Goal: Task Accomplishment & Management: Manage account settings

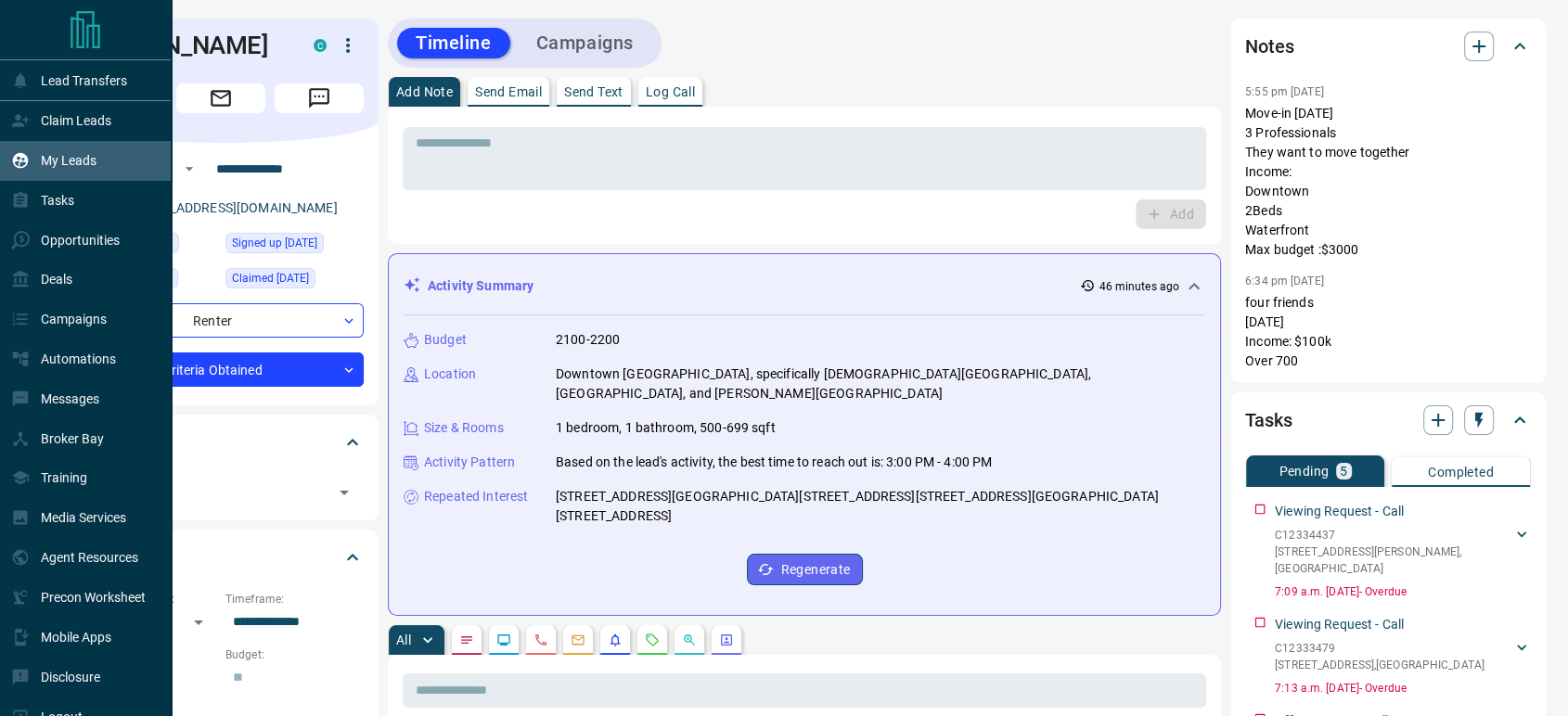
click at [61, 161] on p "My Leads" at bounding box center [69, 161] width 56 height 15
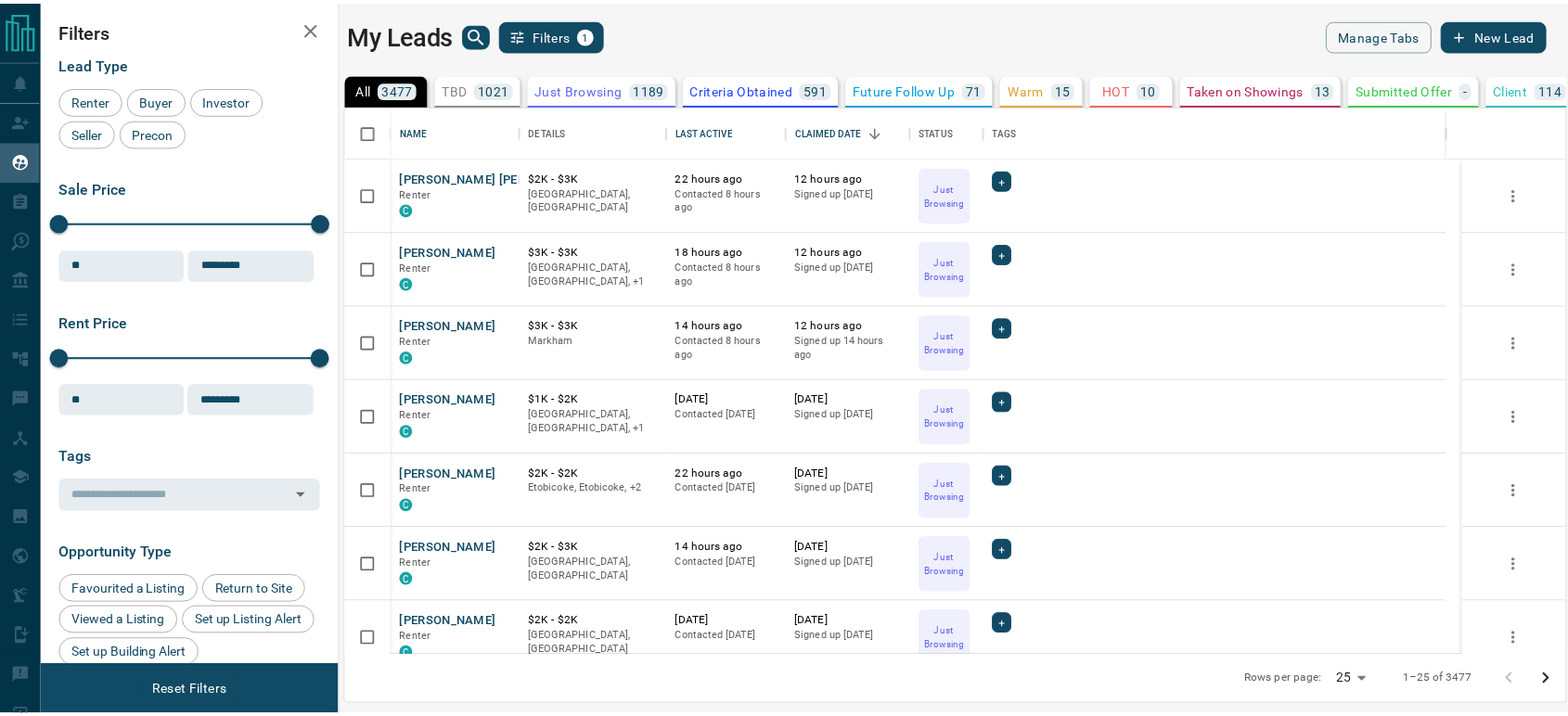
scroll to position [535, 1217]
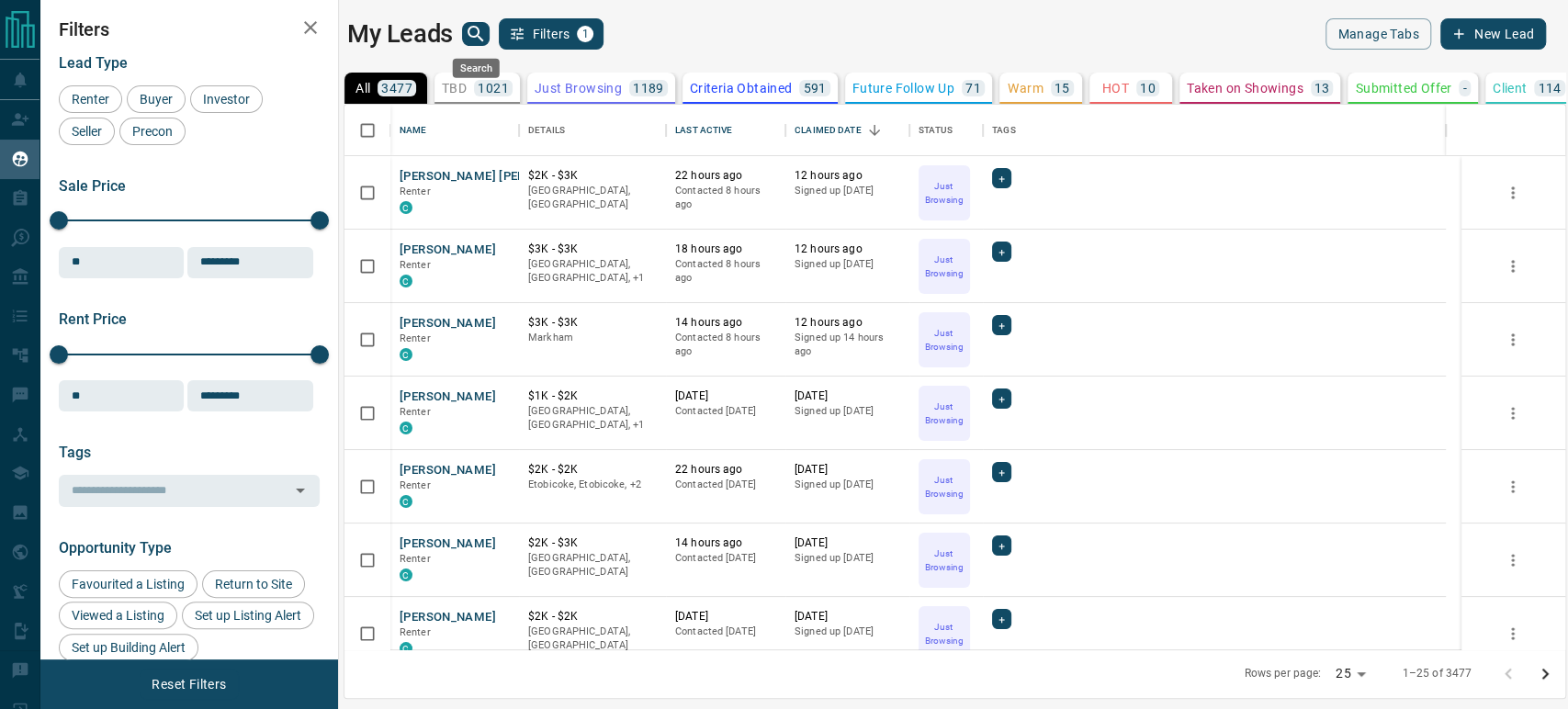
click at [467, 36] on icon "search button" at bounding box center [476, 34] width 22 height 22
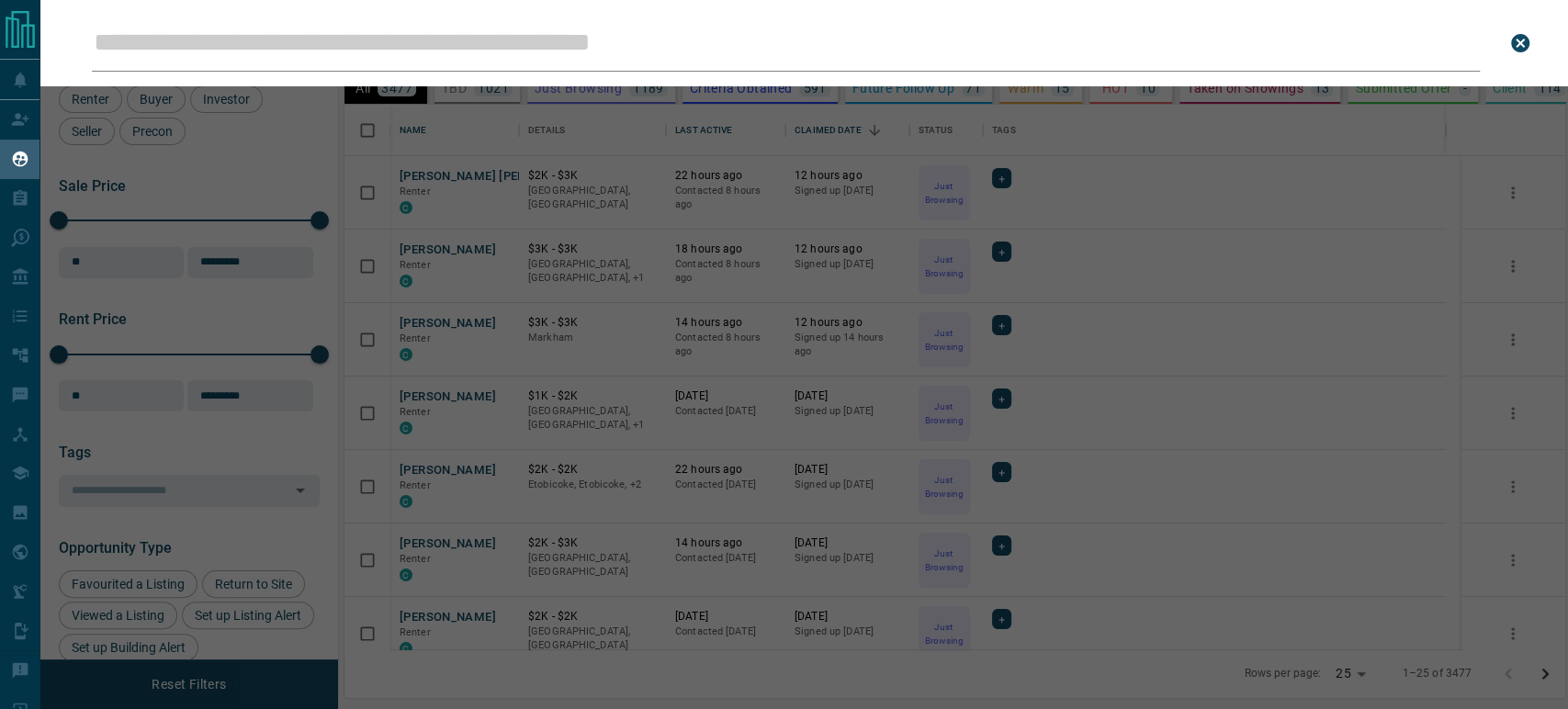
click at [440, 50] on input "Leads Search Bar" at bounding box center [786, 43] width 1388 height 57
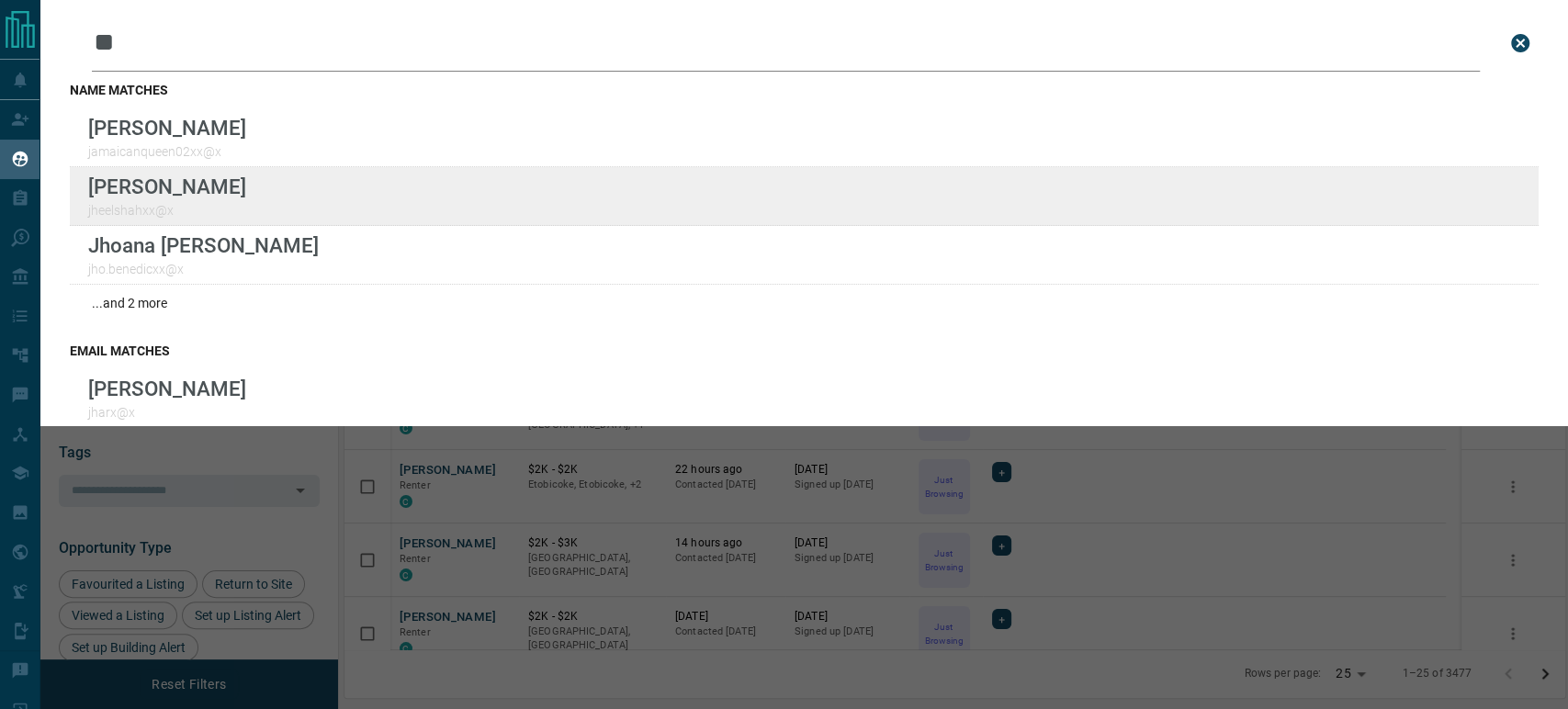
type input "**"
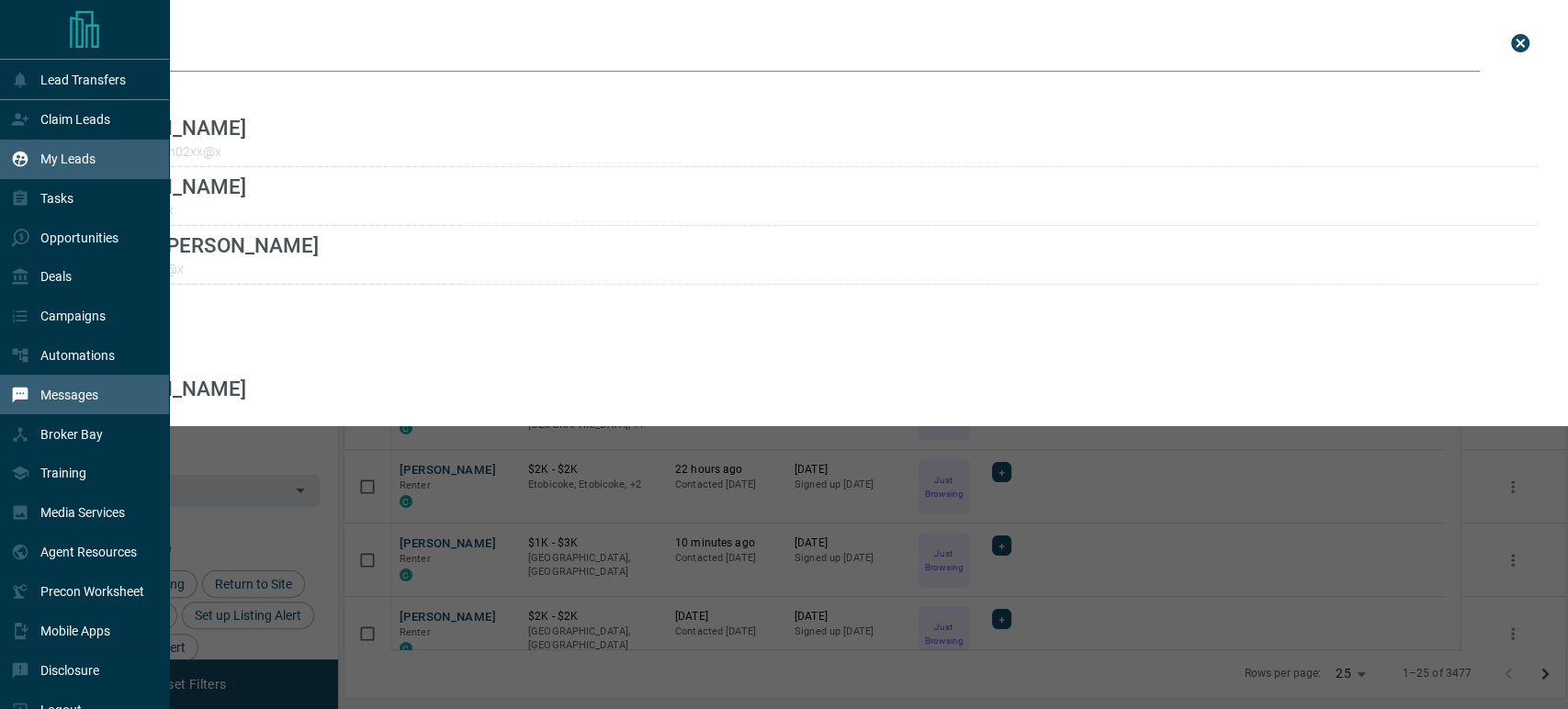
click at [78, 399] on p "Messages" at bounding box center [69, 395] width 58 height 15
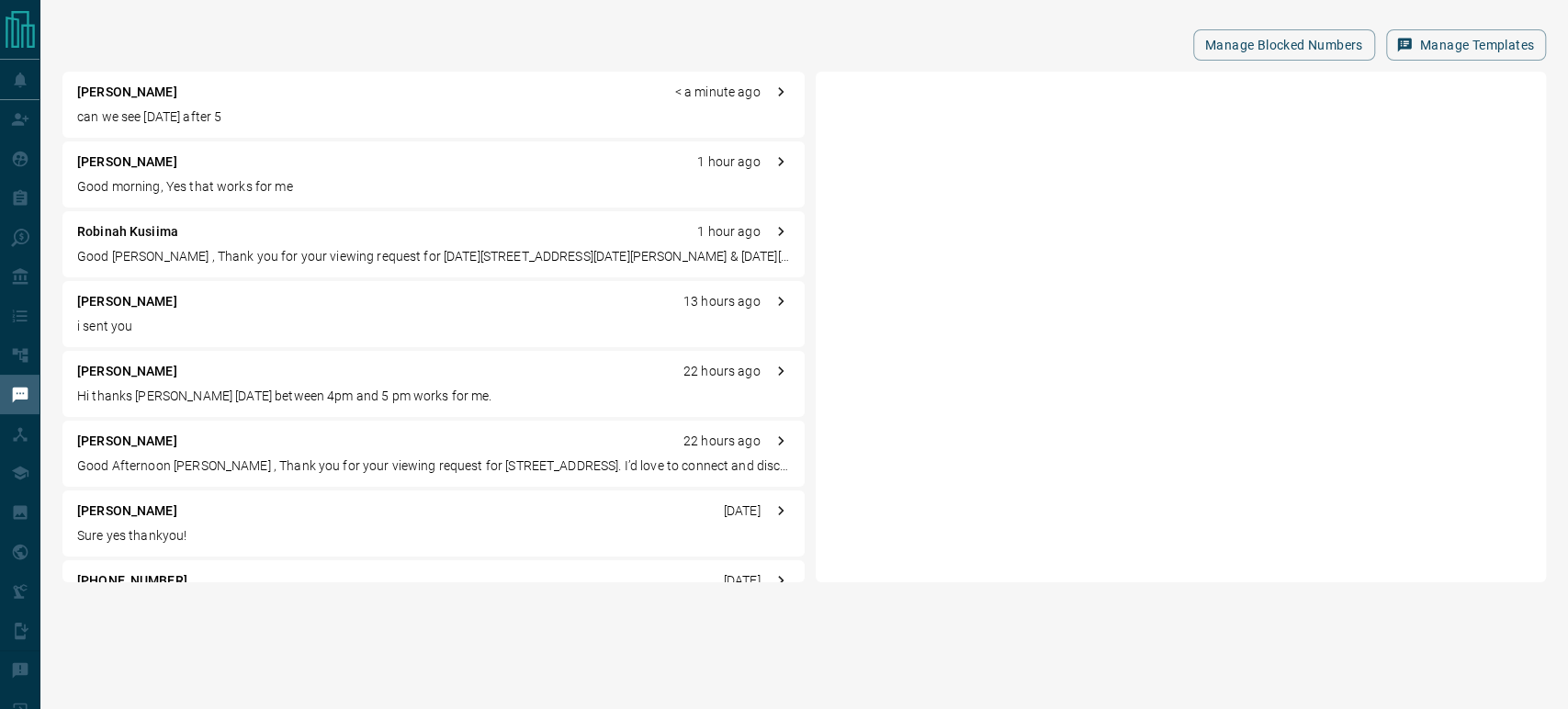
click at [131, 97] on p "[PERSON_NAME]" at bounding box center [127, 92] width 100 height 19
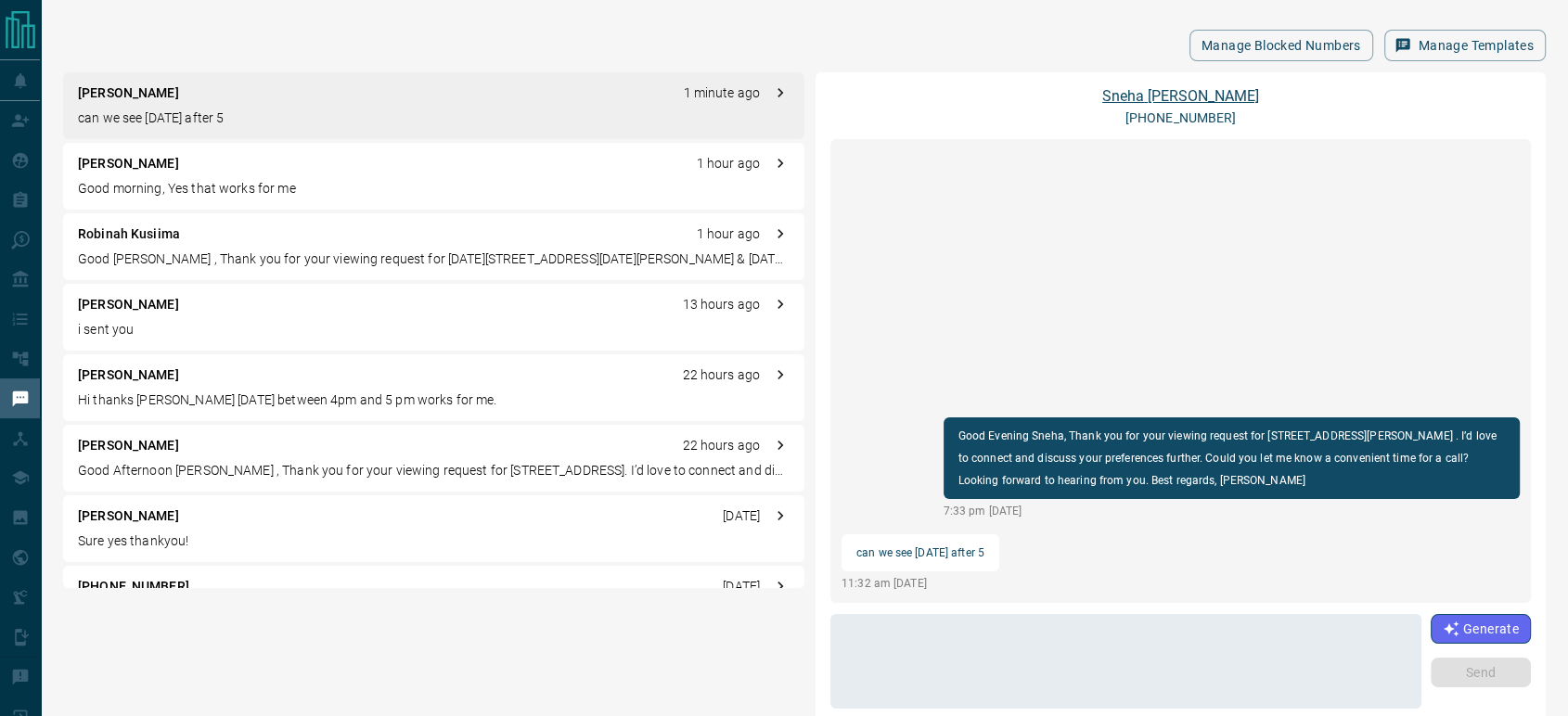
click at [1160, 91] on link "[PERSON_NAME]" at bounding box center [1180, 96] width 157 height 18
